Goal: Task Accomplishment & Management: Manage account settings

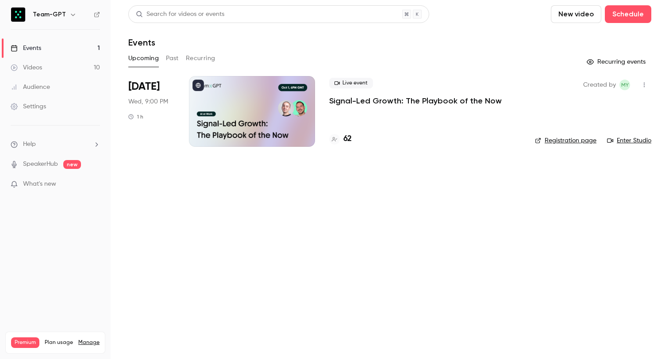
click at [323, 104] on li "[DATE] Wed, 9:00 PM 1 h Live event Signal-Led Growth: The Playbook of the Now 6…" at bounding box center [389, 116] width 523 height 81
click at [330, 100] on p "Signal-Led Growth: The Playbook of the Now" at bounding box center [415, 101] width 173 height 11
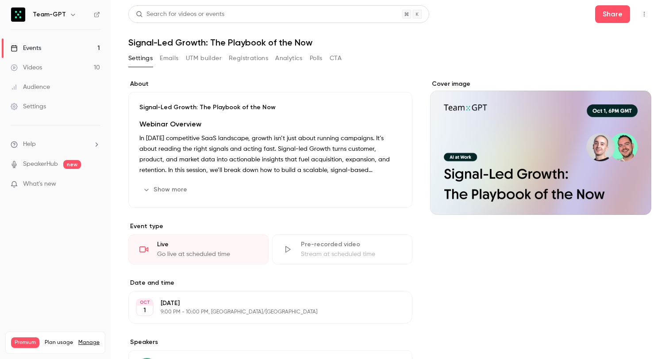
click at [250, 60] on button "Registrations" at bounding box center [248, 58] width 39 height 14
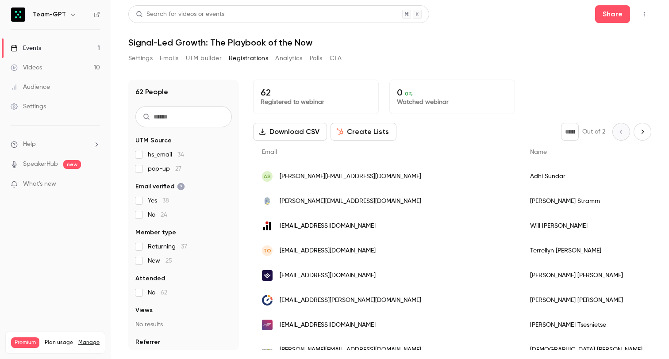
click at [448, 52] on div "Settings Emails UTM builder Registrations Analytics Polls CTA" at bounding box center [389, 60] width 523 height 18
